Goal: Register for event/course

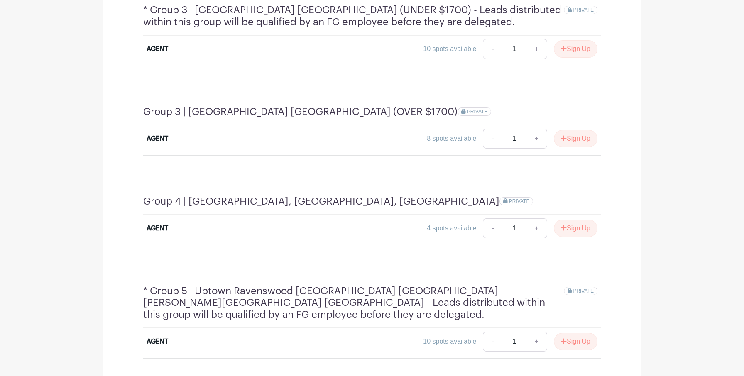
scroll to position [702, 0]
click at [570, 130] on button "Sign Up" at bounding box center [576, 138] width 44 height 17
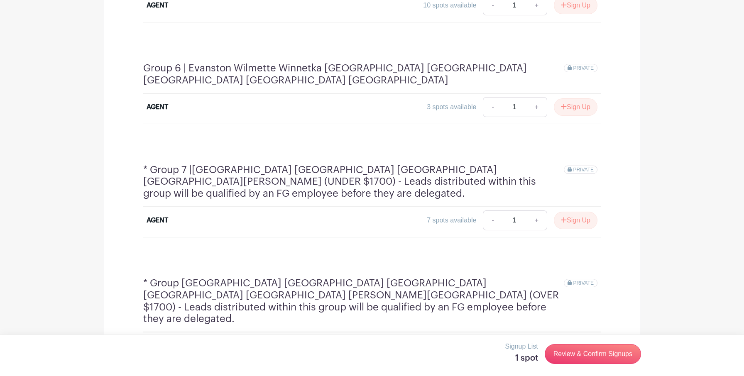
scroll to position [1065, 0]
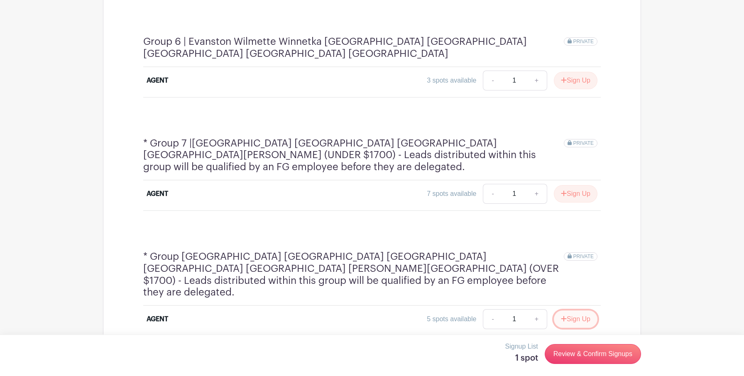
click at [575, 310] on button "Sign Up" at bounding box center [576, 318] width 44 height 17
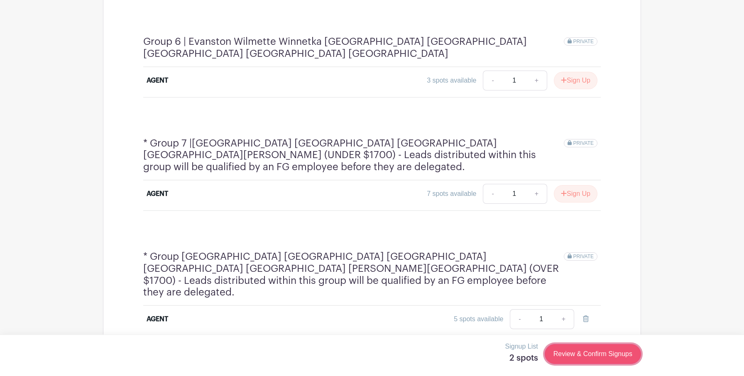
click at [579, 357] on link "Review & Confirm Signups" at bounding box center [592, 354] width 96 height 20
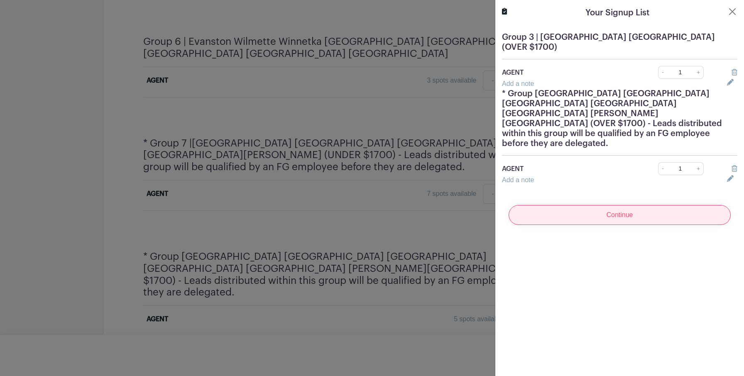
click at [617, 205] on input "Continue" at bounding box center [619, 215] width 222 height 20
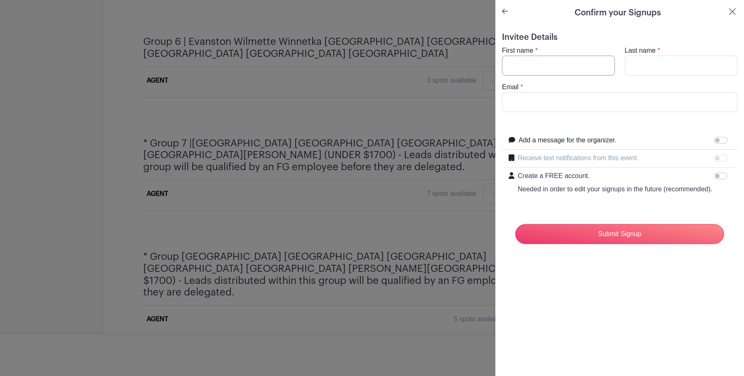
click at [534, 73] on input "First name" at bounding box center [558, 66] width 113 height 20
type input "Ena"
type input "Sarancic"
click at [567, 95] on input "Email" at bounding box center [619, 102] width 235 height 20
type input "[EMAIL_ADDRESS][DOMAIN_NAME]"
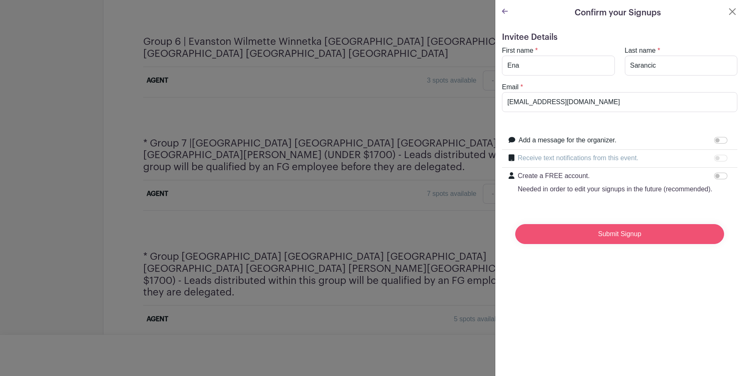
click at [588, 227] on input "Submit Signup" at bounding box center [619, 234] width 209 height 20
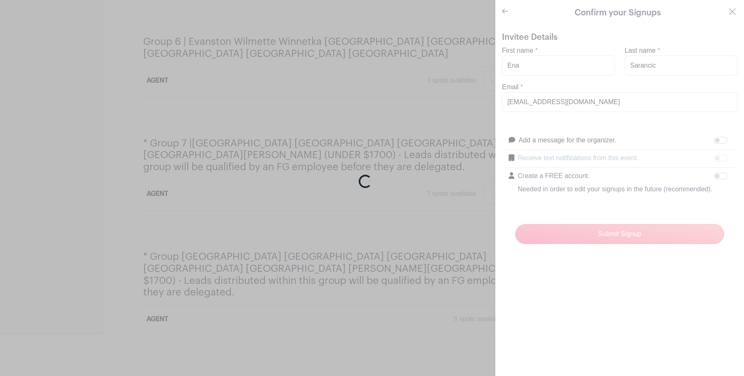
scroll to position [1082, 0]
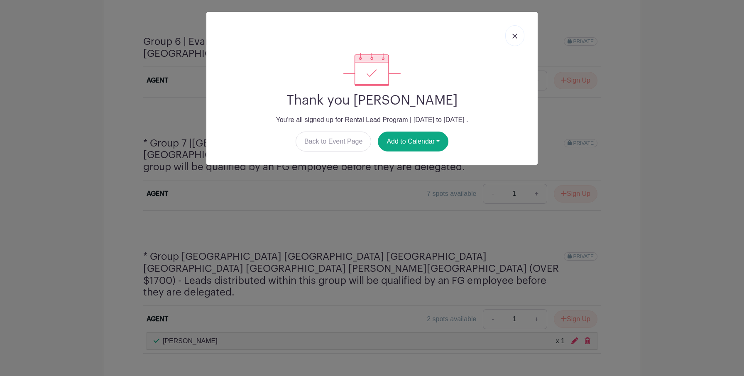
click at [511, 32] on link at bounding box center [514, 35] width 19 height 21
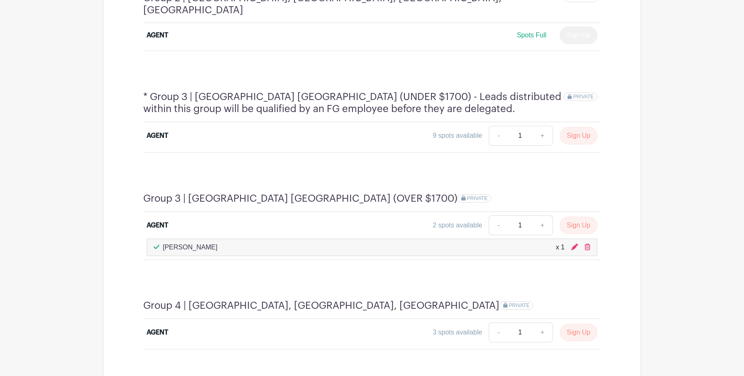
scroll to position [608, 0]
